Goal: Feedback & Contribution: Submit feedback/report problem

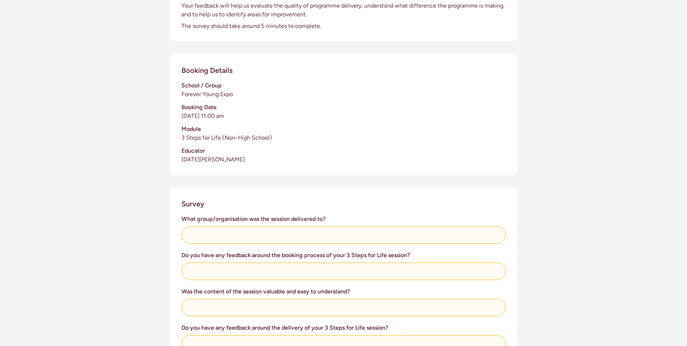
scroll to position [145, 0]
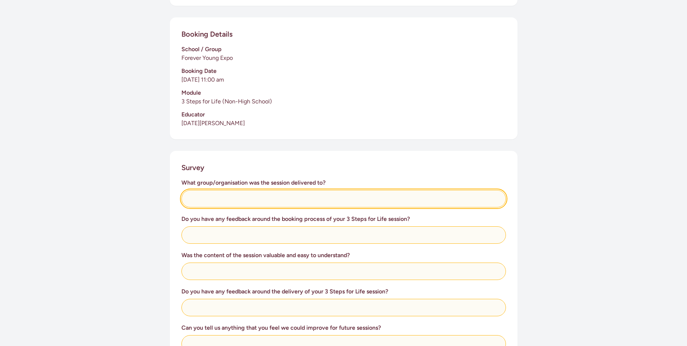
click at [191, 197] on input "text" at bounding box center [344, 198] width 325 height 17
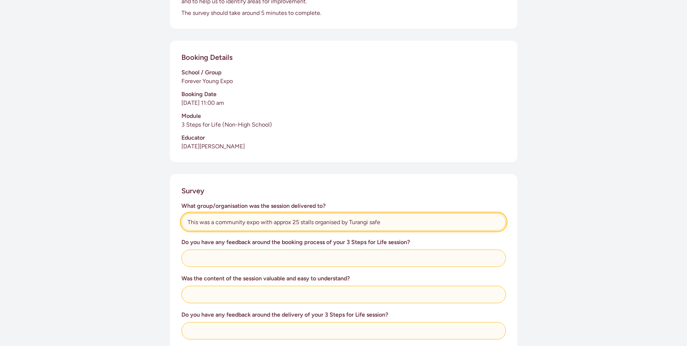
scroll to position [109, 0]
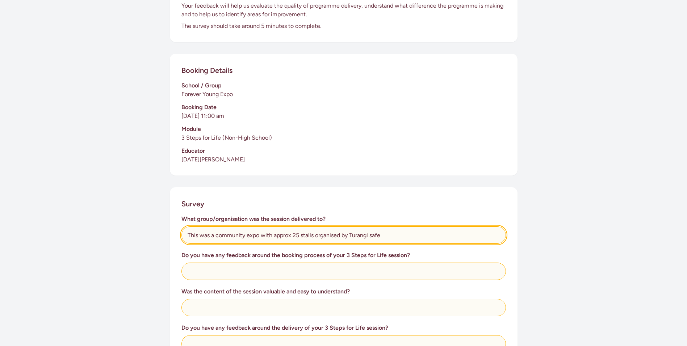
click at [372, 236] on input "This was a community expo with approx 25 stalls organised by Turangi safe" at bounding box center [344, 234] width 325 height 17
type input "This was a community expo with approx 25 stalls organised by Turangi Safe"
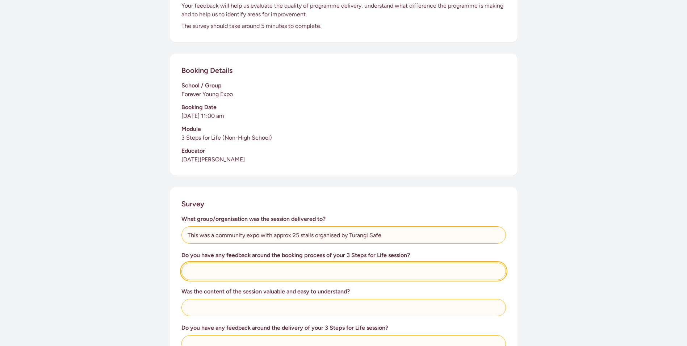
click at [196, 272] on input "text" at bounding box center [344, 270] width 325 height 17
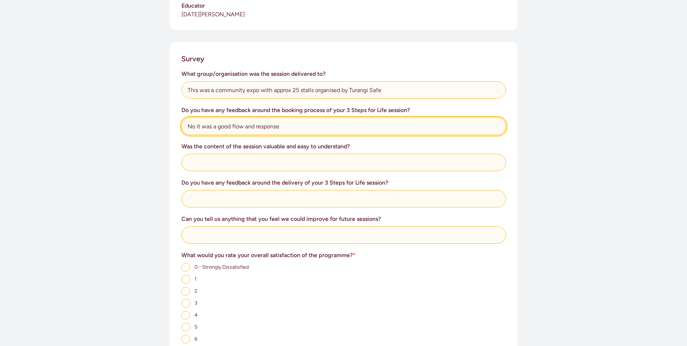
scroll to position [290, 0]
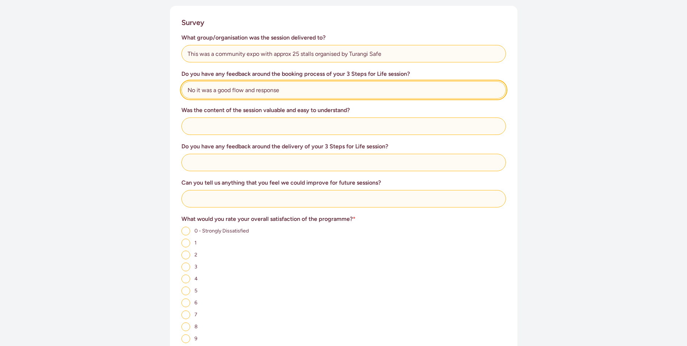
type input "No it was a good flow and response"
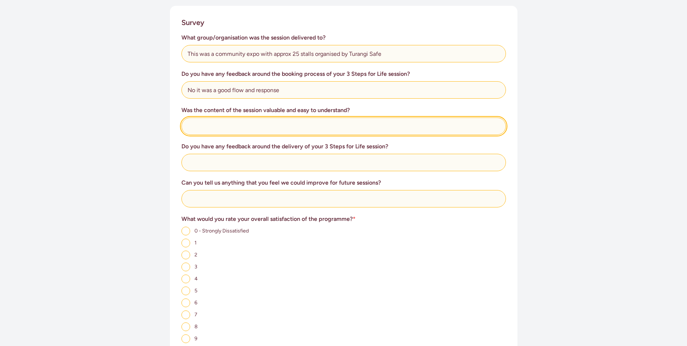
click at [186, 126] on input "text" at bounding box center [344, 125] width 325 height 17
type input "N/A"
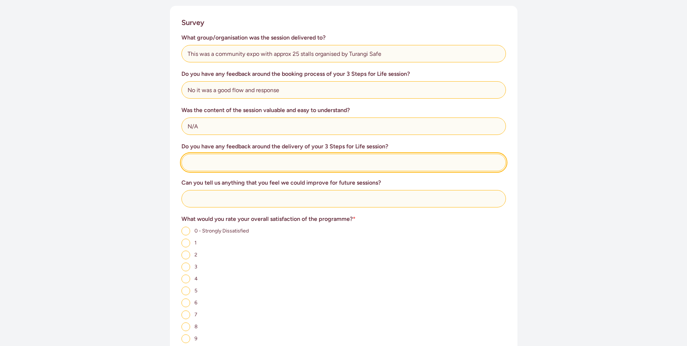
click at [190, 161] on input "text" at bounding box center [344, 162] width 325 height 17
type input "Although there was a steady stream of people threr was no interest in participa…"
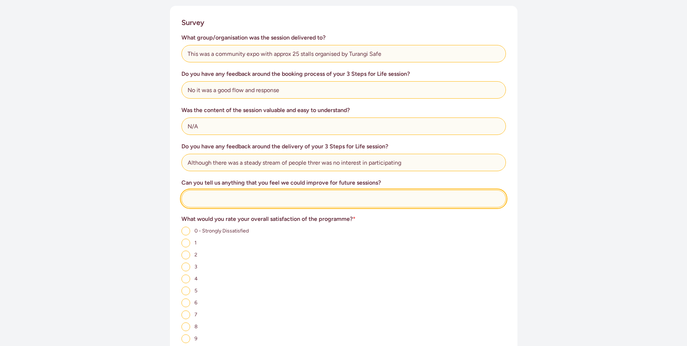
click at [190, 203] on input "text" at bounding box center [344, 198] width 325 height 17
type input "We did however promote the fact that we could attend any collective group and d…"
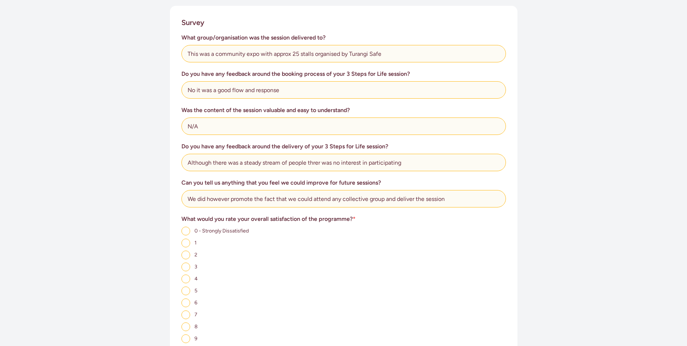
click at [187, 256] on input "2" at bounding box center [186, 254] width 9 height 9
radio input "true"
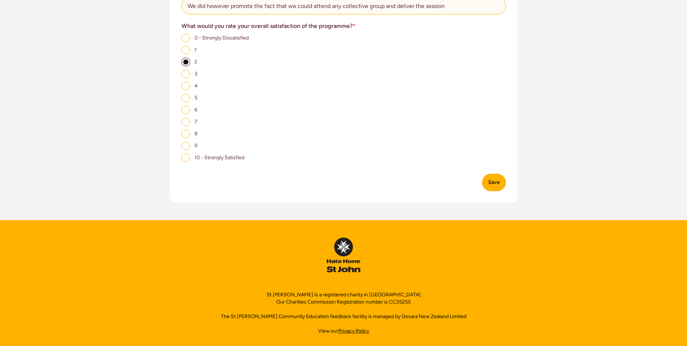
scroll to position [489, 0]
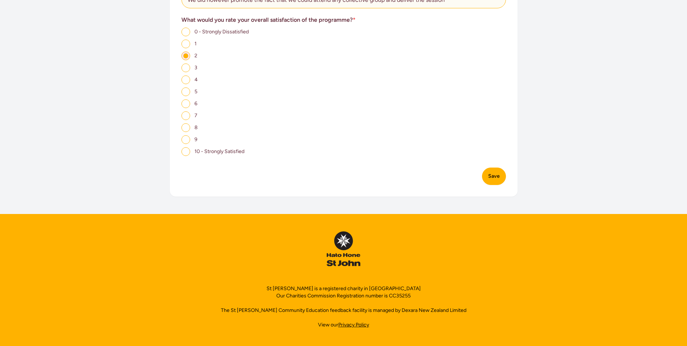
click at [497, 178] on button "Save" at bounding box center [494, 175] width 24 height 17
